Goal: Task Accomplishment & Management: Use online tool/utility

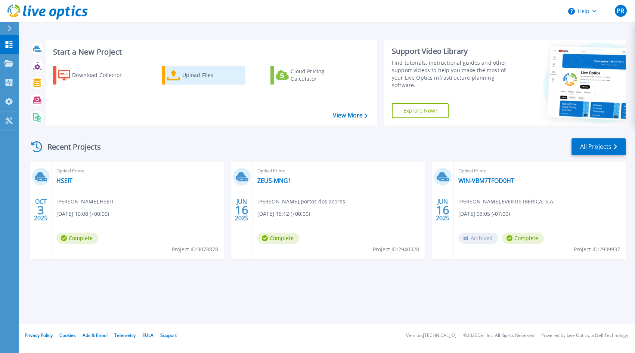
click at [193, 71] on div "Upload Files" at bounding box center [212, 75] width 60 height 15
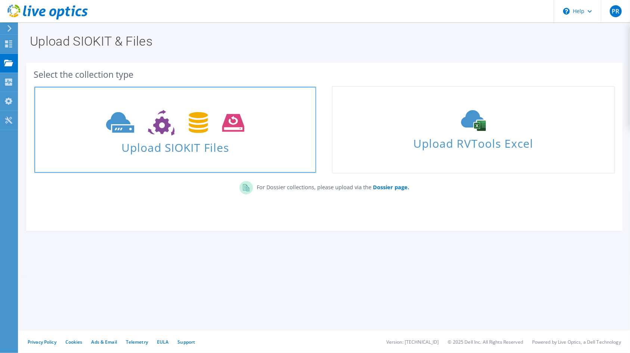
click at [176, 144] on span "Upload SIOKIT Files" at bounding box center [175, 145] width 282 height 16
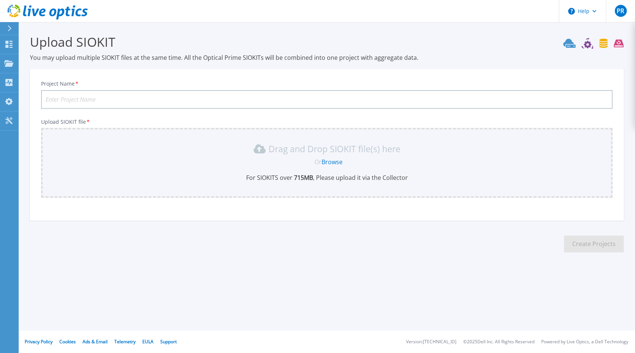
click at [82, 97] on input "Project Name *" at bounding box center [326, 99] width 571 height 19
type input "c"
type input "CEIIA Datacenter"
click at [328, 167] on div "Drag and Drop SIOKIT file(s) here Or Browse For SIOKITS over 715 MB , Please up…" at bounding box center [327, 162] width 562 height 39
click at [330, 163] on link "Browse" at bounding box center [332, 162] width 21 height 8
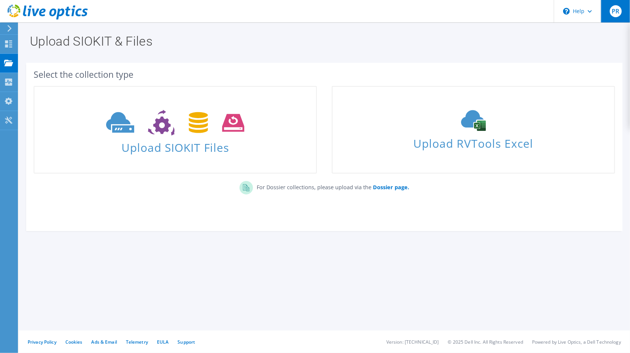
click at [619, 9] on span "PR" at bounding box center [616, 11] width 12 height 12
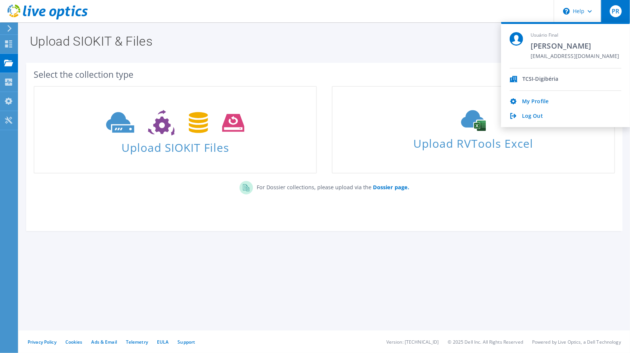
click at [542, 120] on div "Usuário Final Paulo Rosa paulo.rosa@digiberia.pt TCSI-Digibéria My Profile Log …" at bounding box center [565, 74] width 129 height 105
click at [538, 116] on link "Log Out" at bounding box center [532, 116] width 21 height 7
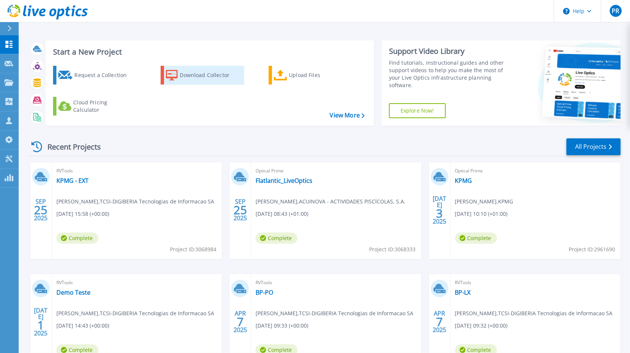
click at [187, 78] on div "Download Collector" at bounding box center [210, 75] width 60 height 15
click at [288, 73] on link "Upload Files" at bounding box center [310, 75] width 83 height 19
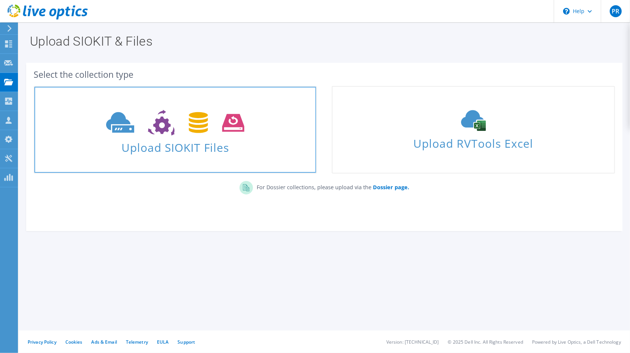
click at [162, 149] on span "Upload SIOKIT Files" at bounding box center [175, 145] width 282 height 16
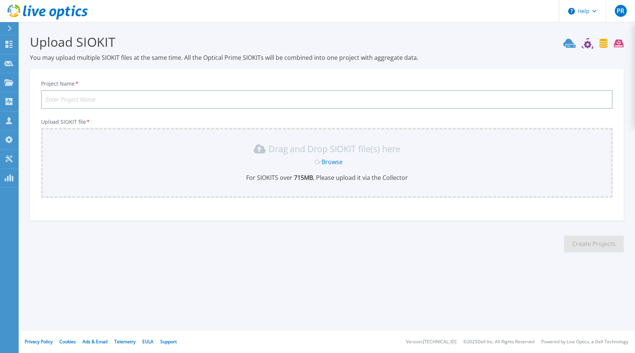
click at [116, 103] on input "Project Name *" at bounding box center [326, 99] width 571 height 19
type input "CEIIA Datacenter"
click at [325, 160] on link "Browse" at bounding box center [332, 162] width 21 height 8
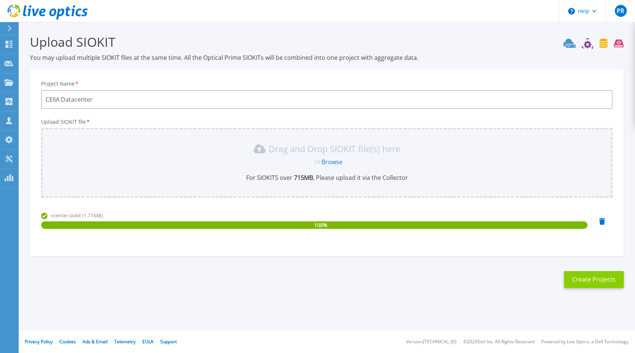
click at [593, 283] on button "Create Projects" at bounding box center [594, 279] width 60 height 17
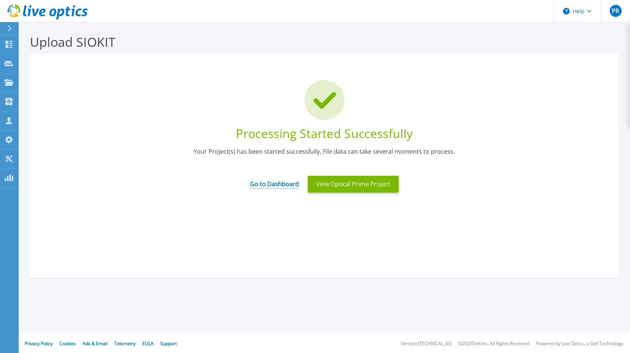
click at [284, 183] on link "Go to Dashboard" at bounding box center [274, 181] width 49 height 15
